Goal: Task Accomplishment & Management: Manage account settings

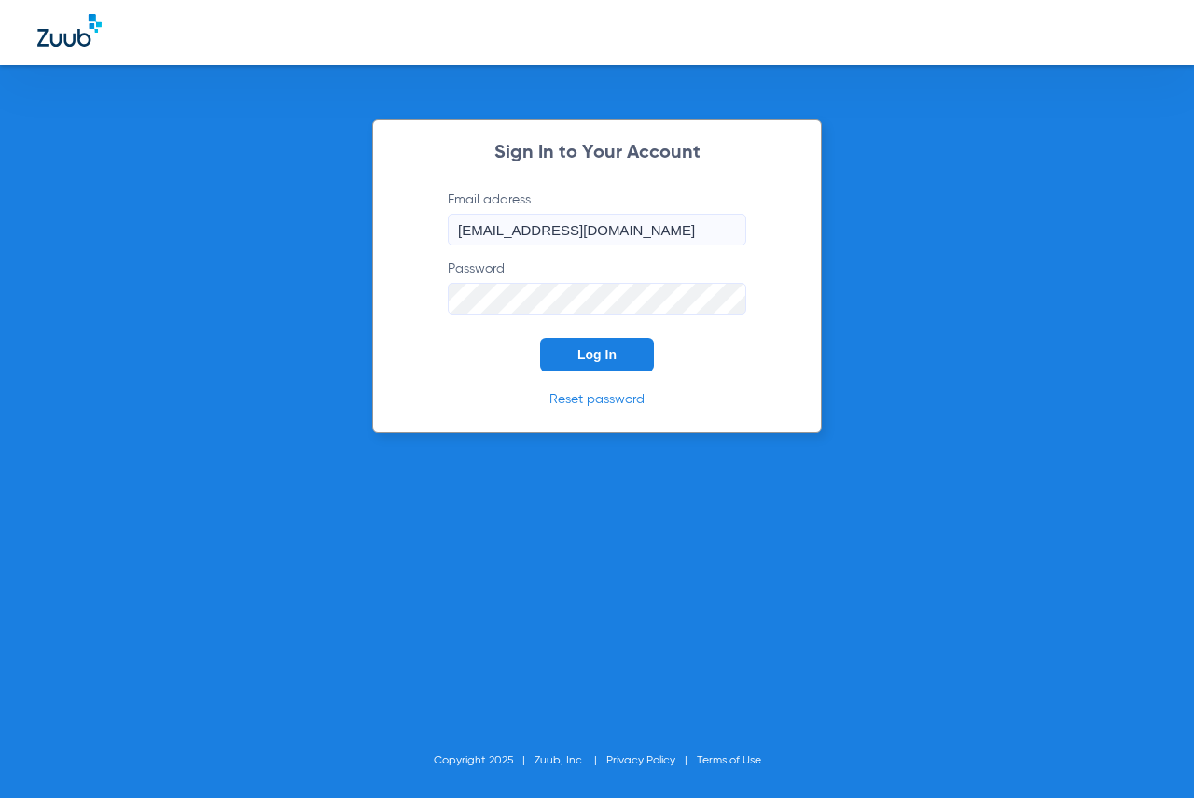
click at [613, 346] on button "Log In" at bounding box center [597, 355] width 114 height 34
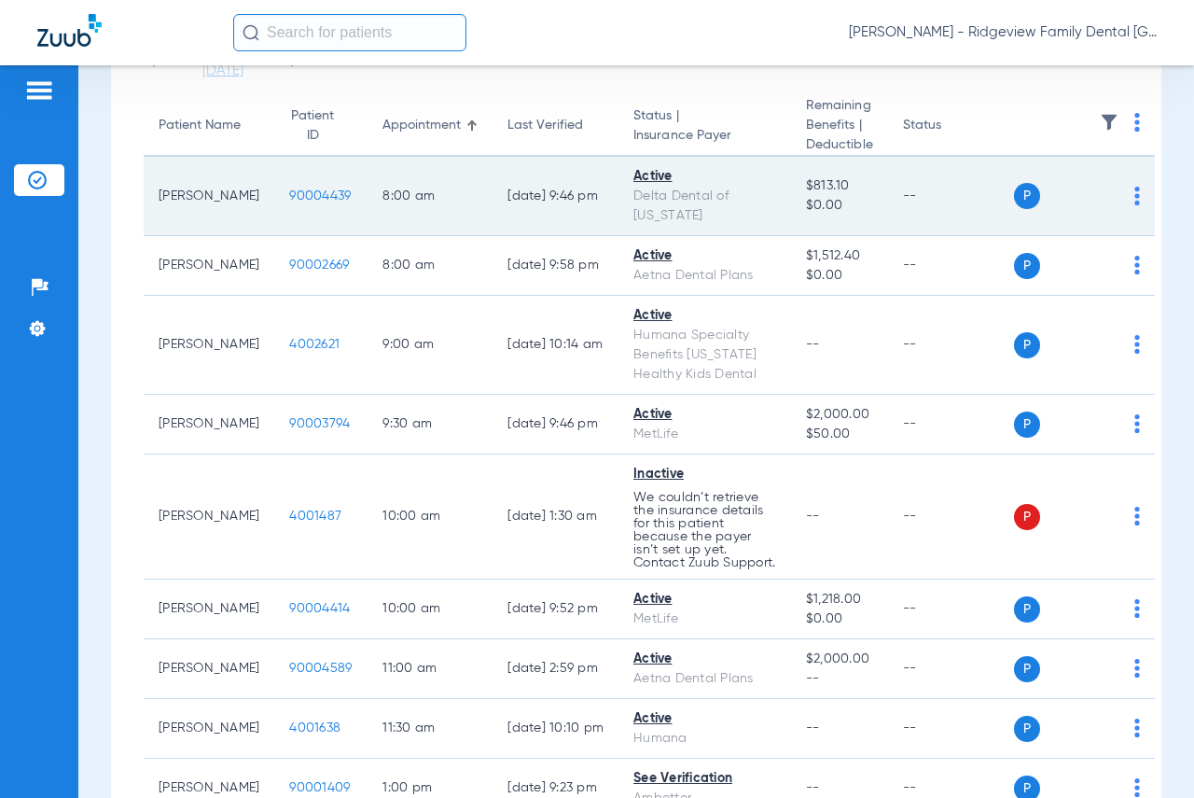
scroll to position [373, 0]
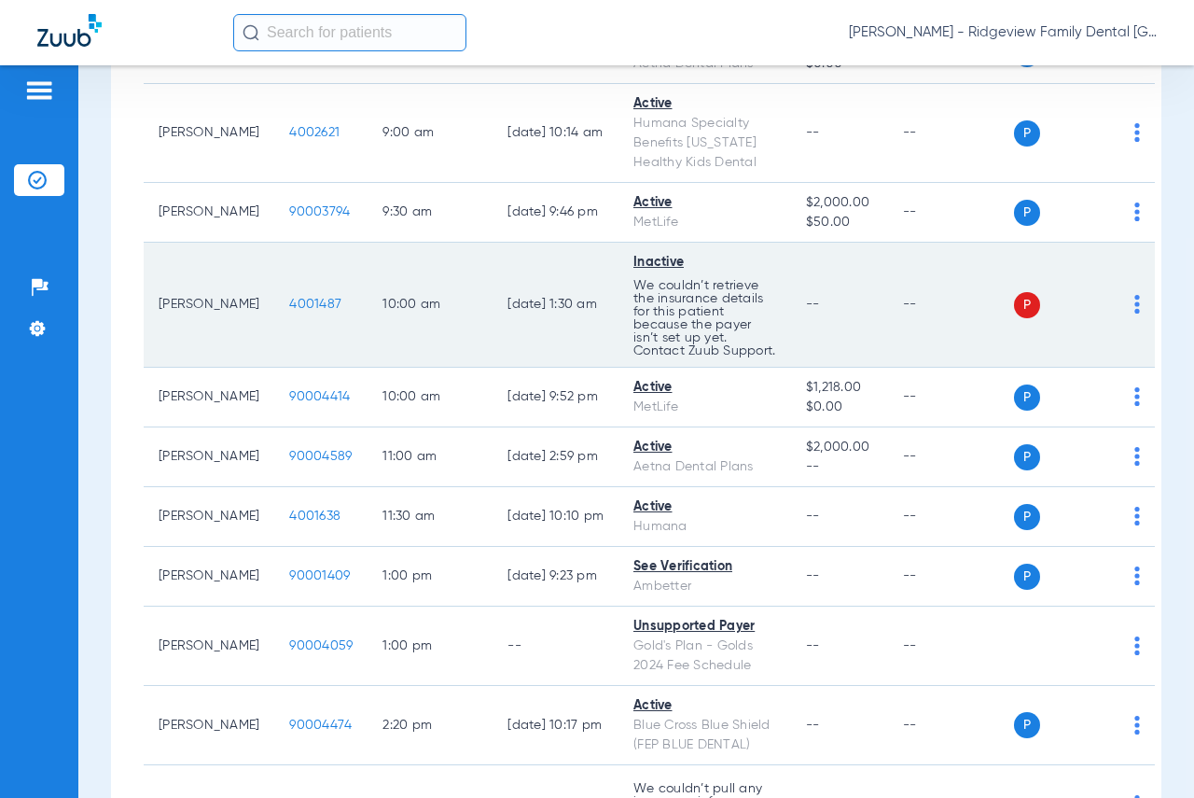
click at [1093, 318] on div "P S" at bounding box center [1077, 305] width 127 height 26
click at [1014, 318] on span "P" at bounding box center [1027, 305] width 26 height 26
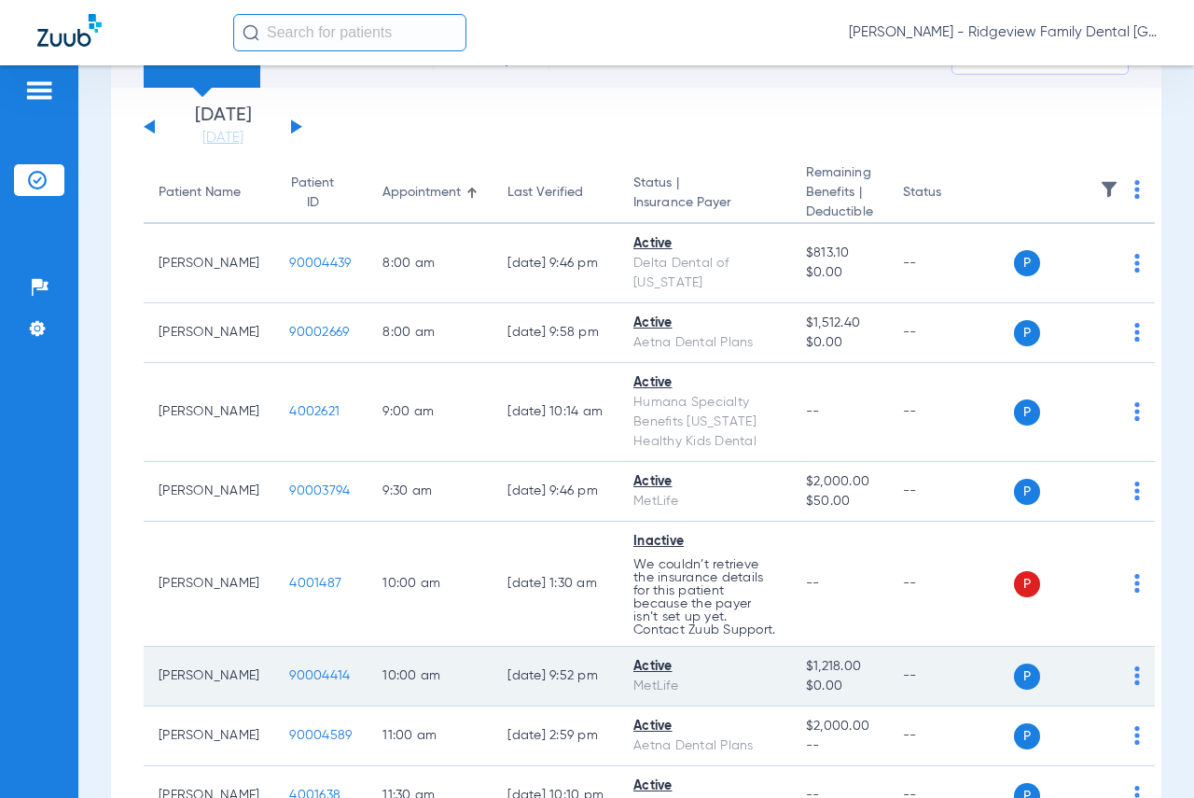
scroll to position [187, 0]
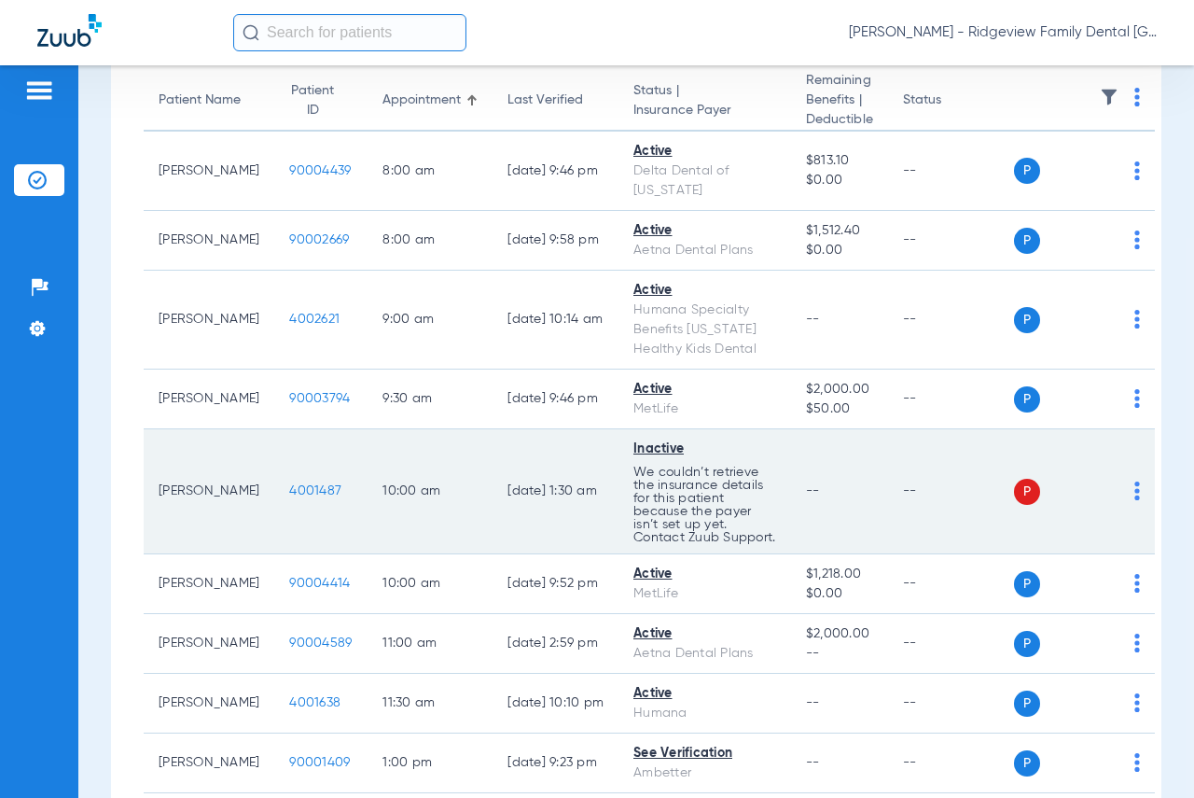
click at [1135, 500] on img at bounding box center [1138, 490] width 6 height 19
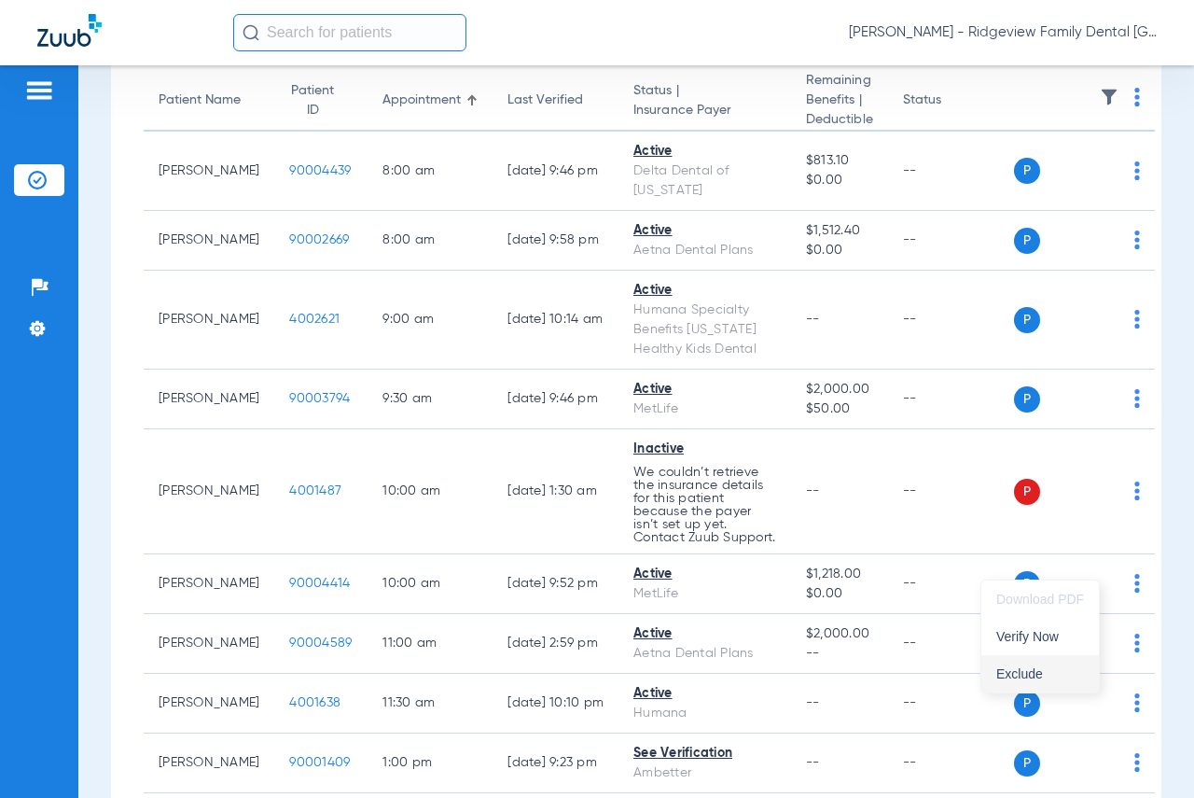
click at [1038, 665] on button "Exclude" at bounding box center [1041, 673] width 118 height 37
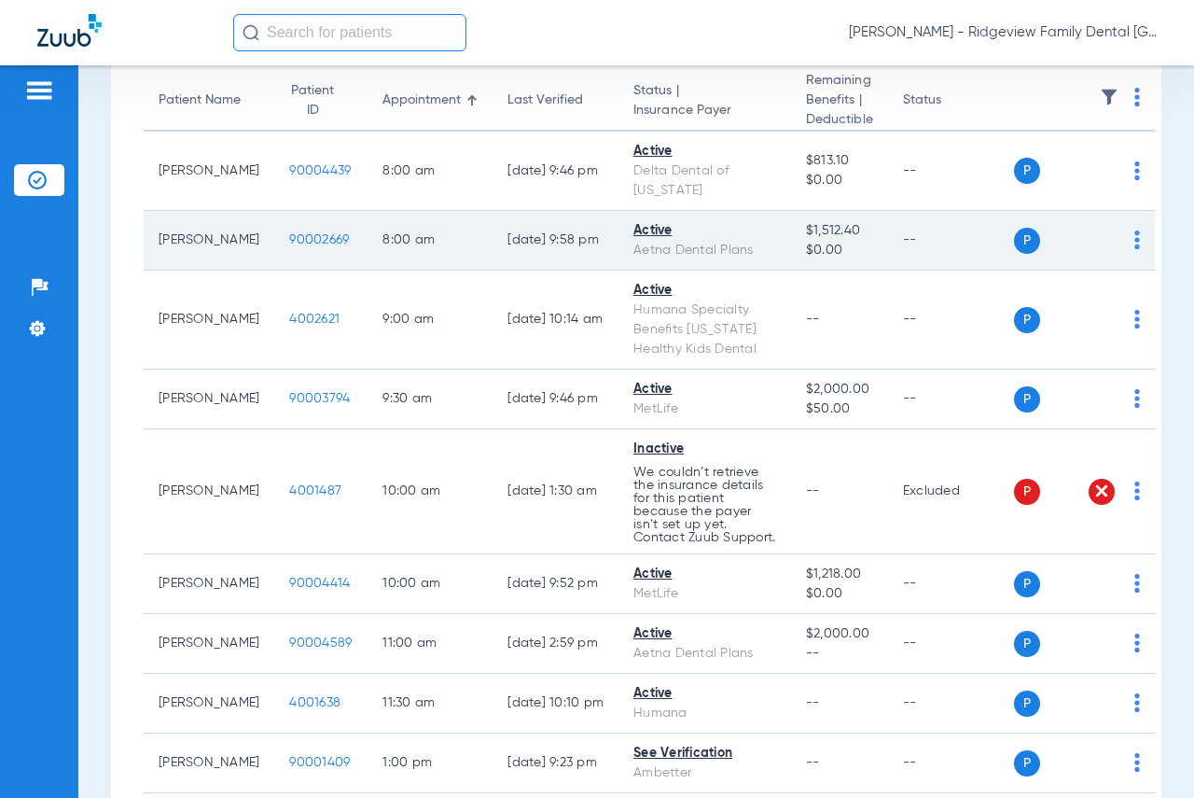
scroll to position [0, 0]
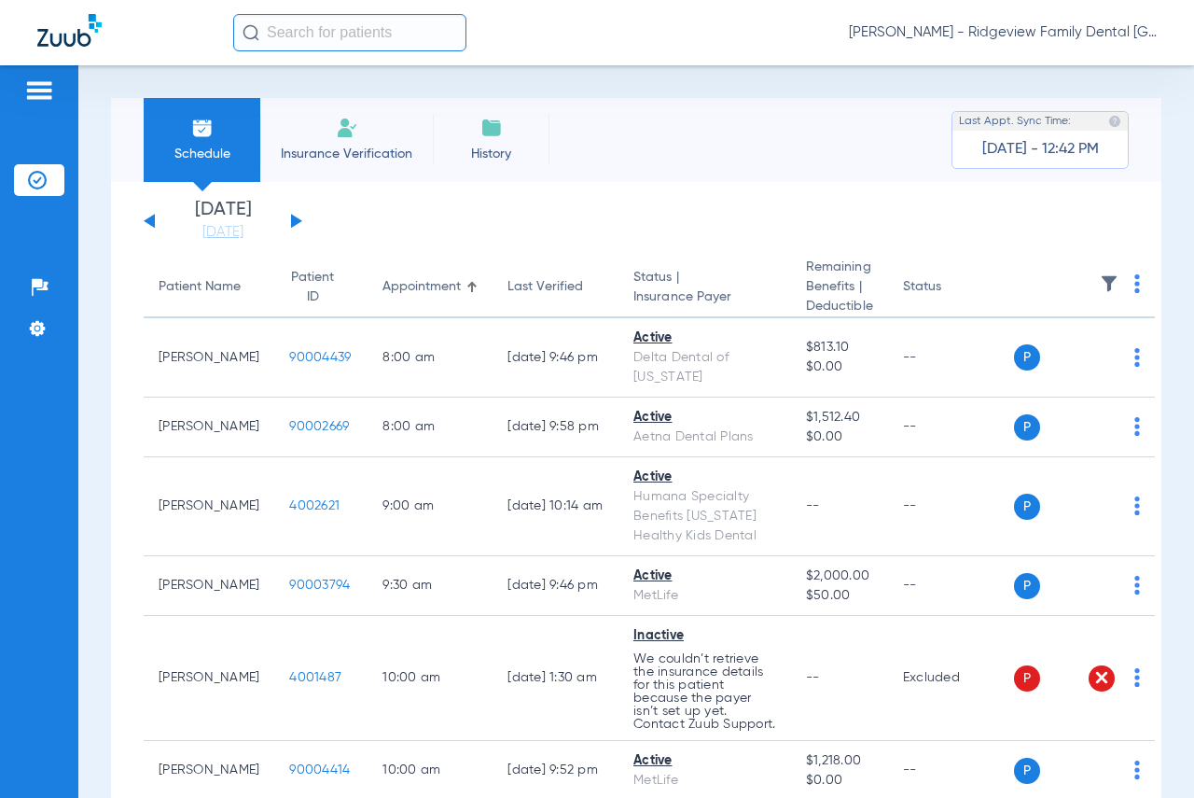
click at [295, 221] on button at bounding box center [296, 221] width 11 height 14
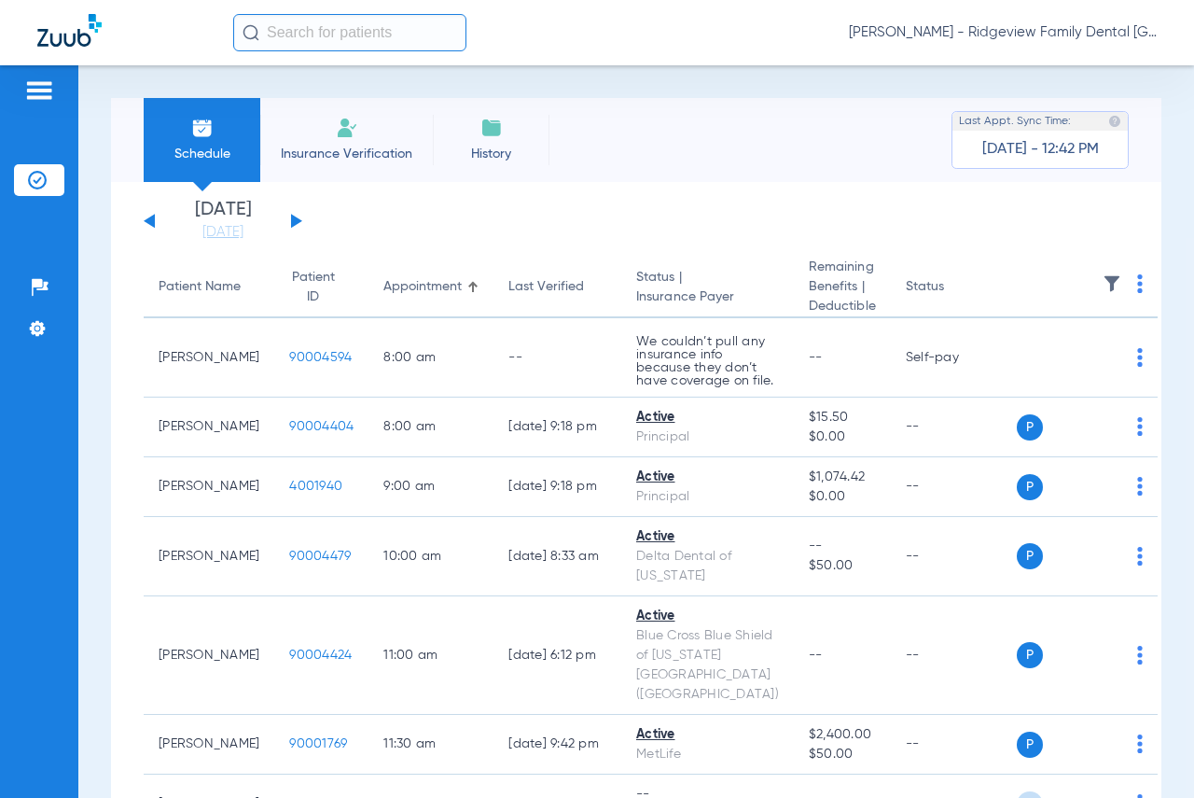
click at [299, 218] on div "[DATE] [DATE] [DATE] [DATE] [DATE] [DATE] [DATE] [DATE] [DATE] [DATE] [DATE] [D…" at bounding box center [223, 221] width 159 height 41
click at [294, 219] on button at bounding box center [296, 221] width 11 height 14
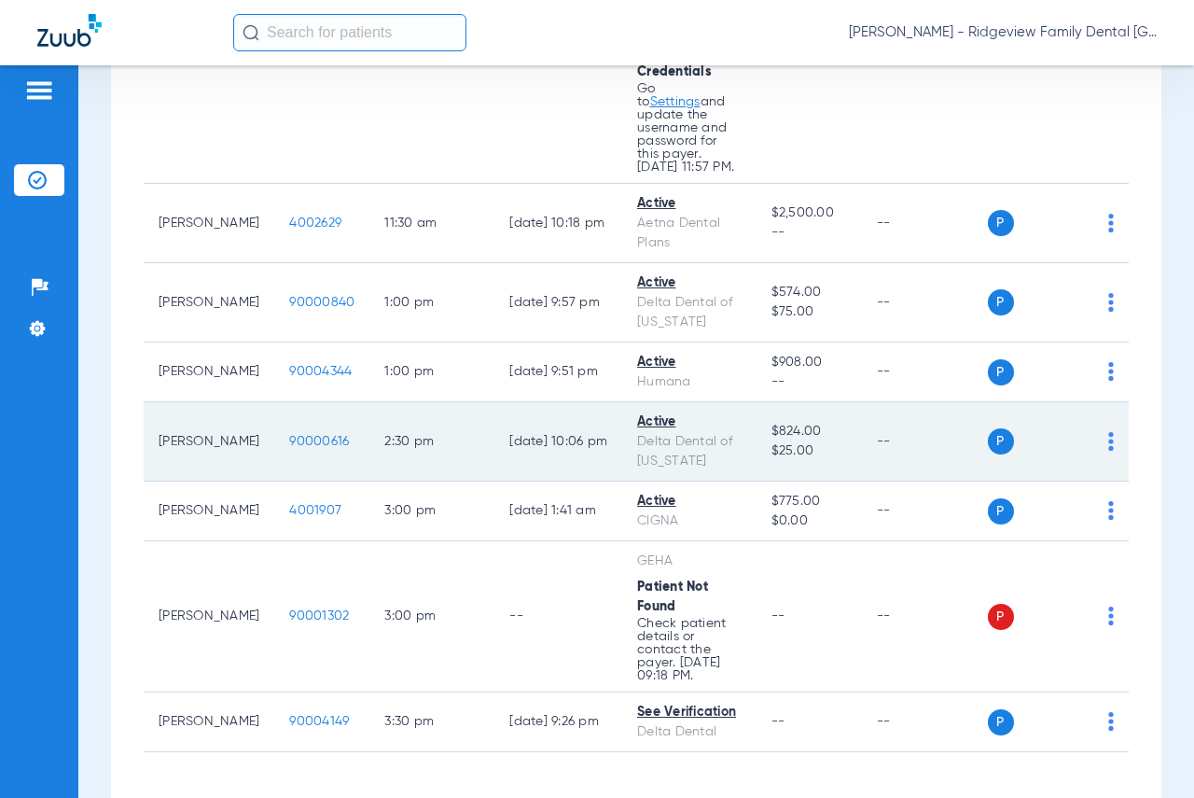
scroll to position [872, 0]
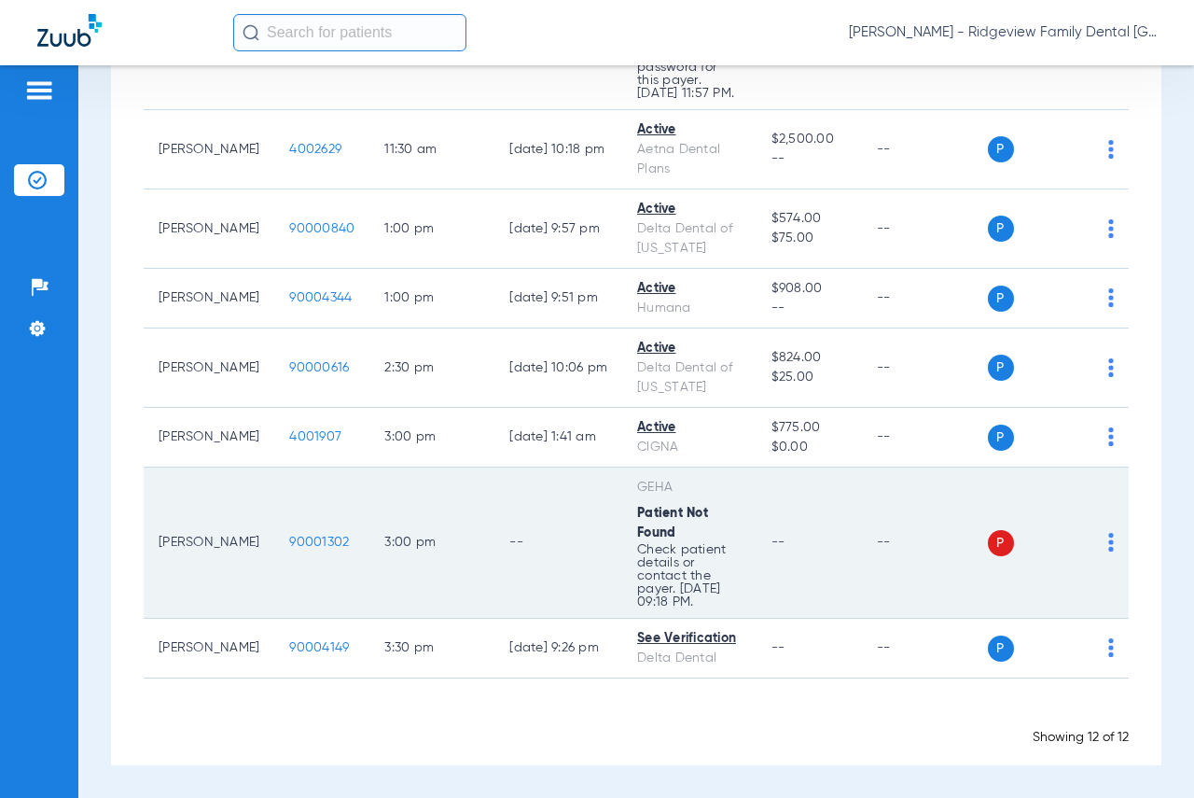
click at [1108, 533] on img at bounding box center [1111, 542] width 6 height 19
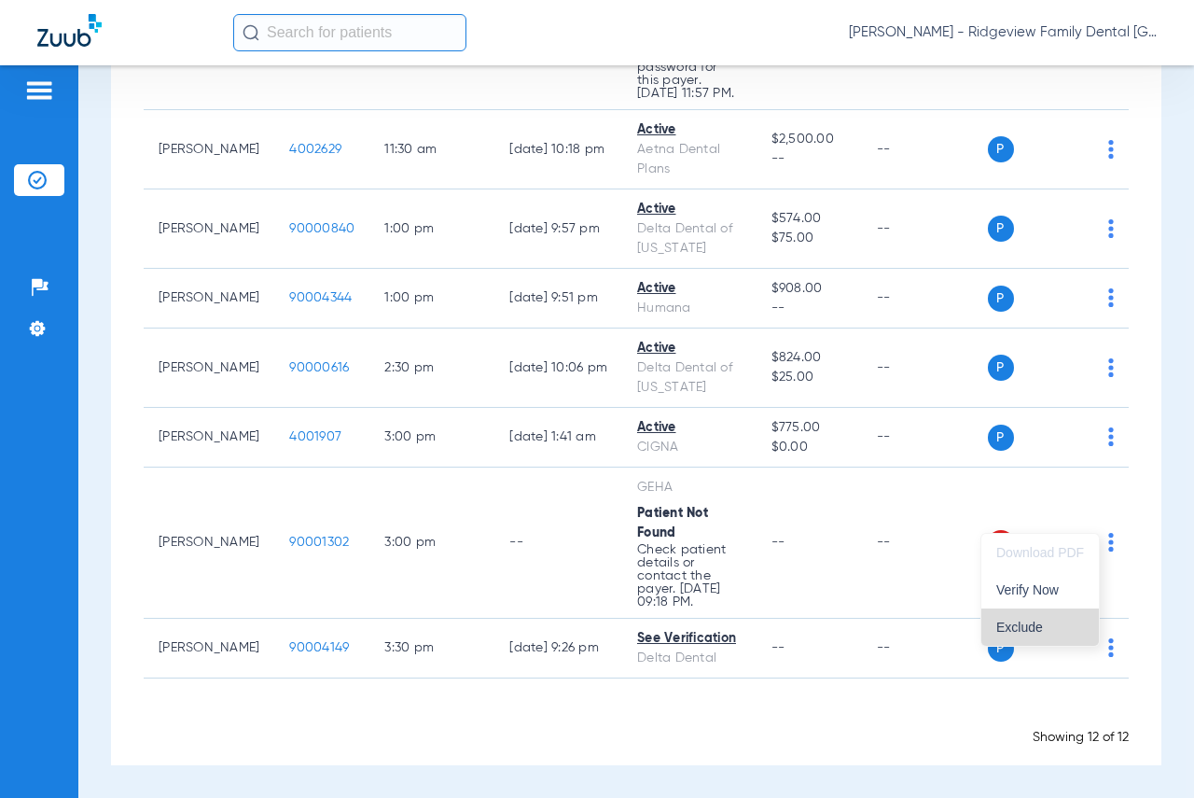
click at [1030, 625] on span "Exclude" at bounding box center [1040, 626] width 88 height 13
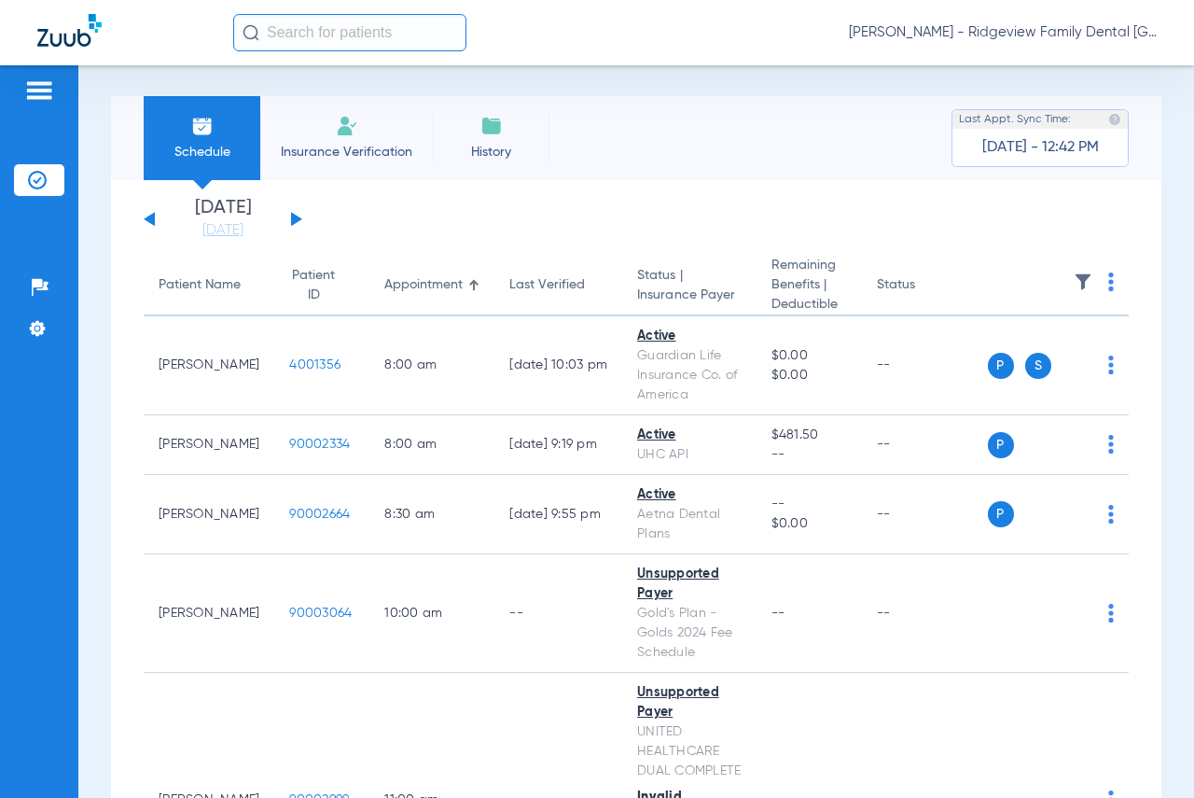
scroll to position [0, 0]
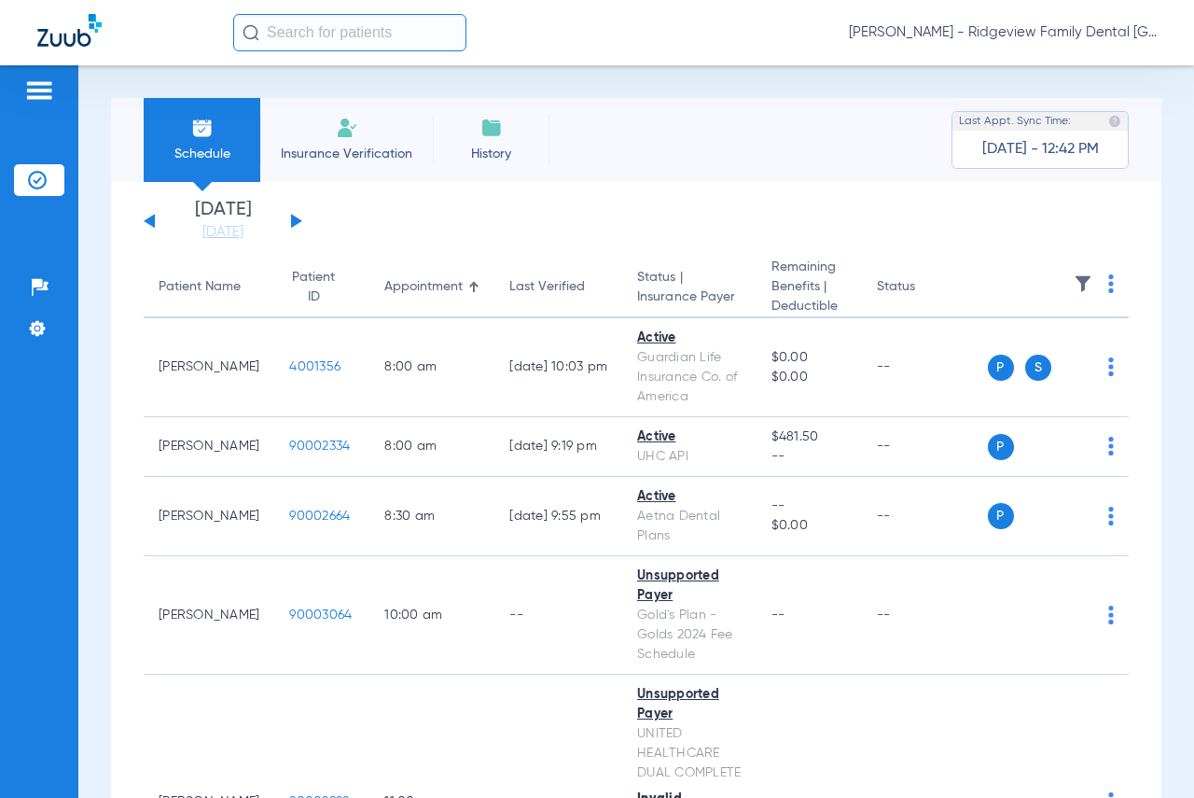
click at [296, 216] on div "[DATE] [DATE] [DATE] [DATE] [DATE] [DATE] [DATE] [DATE] [DATE] [DATE] [DATE] [D…" at bounding box center [223, 221] width 159 height 41
click at [294, 220] on button at bounding box center [296, 221] width 11 height 14
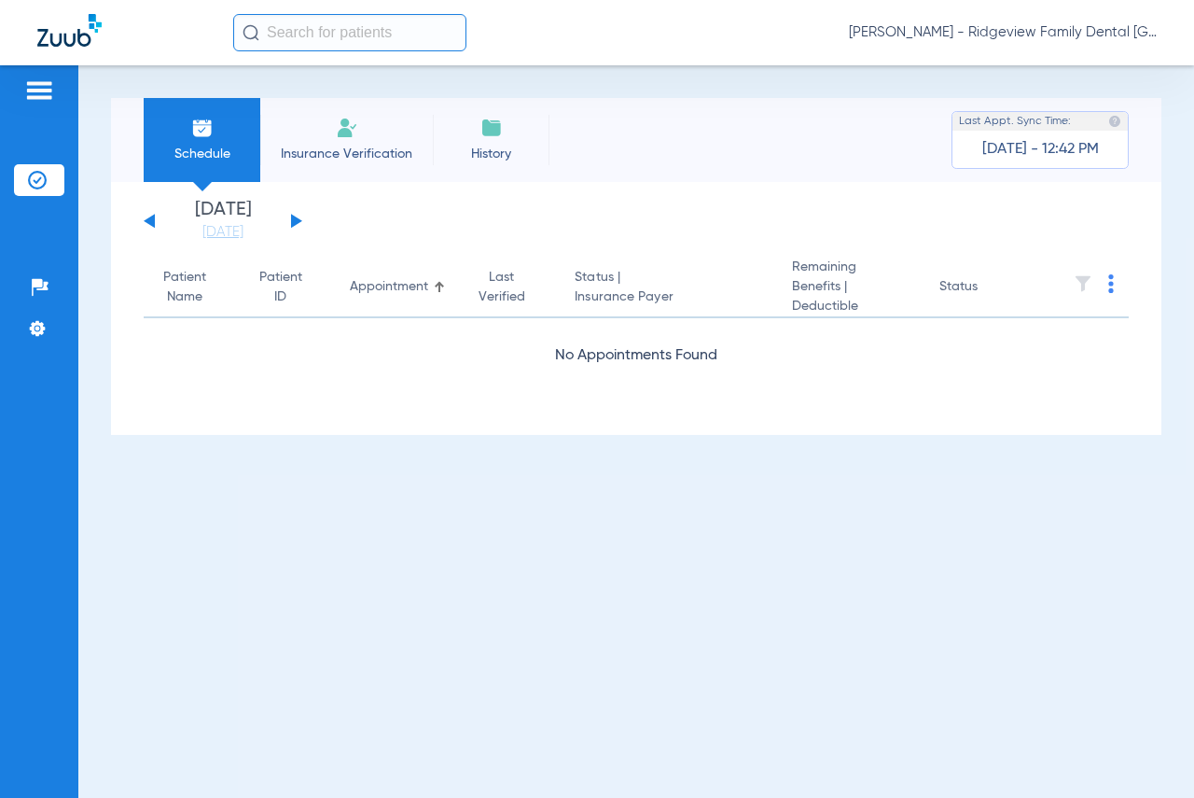
click at [294, 220] on button at bounding box center [296, 221] width 11 height 14
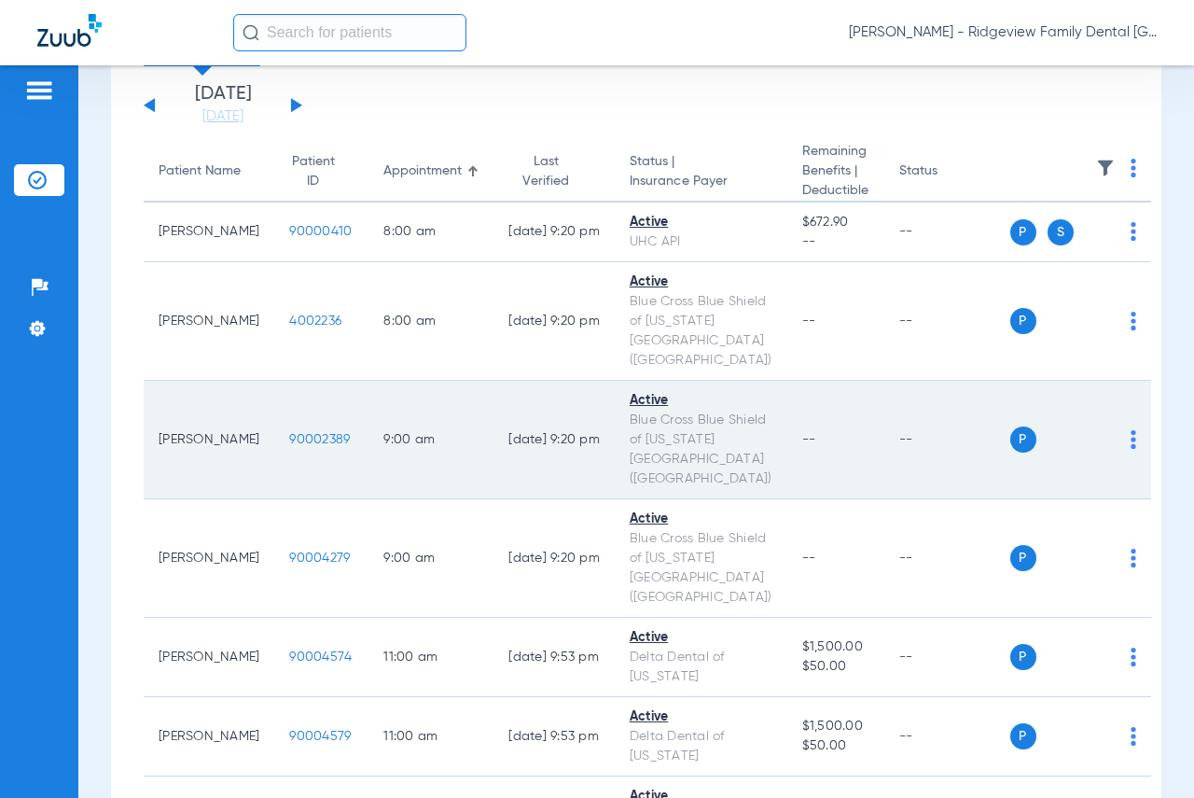
scroll to position [280, 0]
